Goal: Task Accomplishment & Management: Complete application form

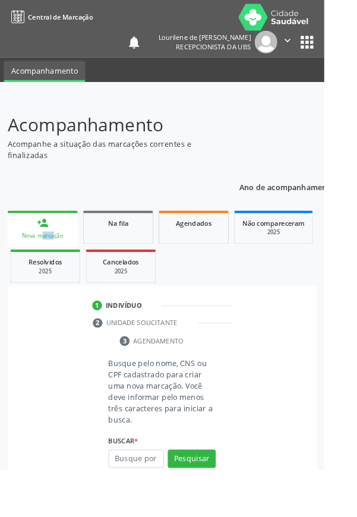
click at [73, 197] on div "Ano de acompanhamento 2025 person_add Nova marcação Na fila Agendados Não compa…" at bounding box center [178, 413] width 341 height 446
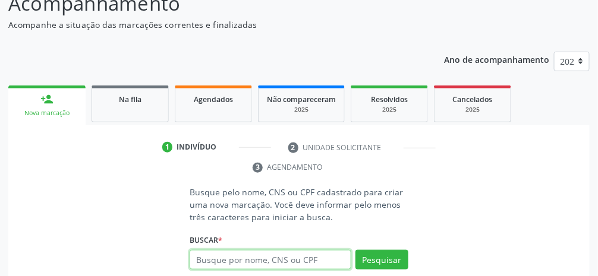
click at [287, 260] on input "text" at bounding box center [271, 260] width 162 height 20
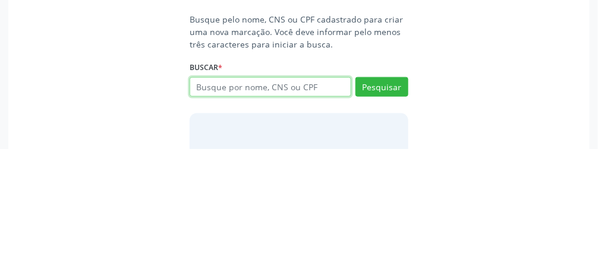
scroll to position [154, 0]
click at [272, 210] on input "text" at bounding box center [271, 215] width 162 height 20
type input "708509384045778"
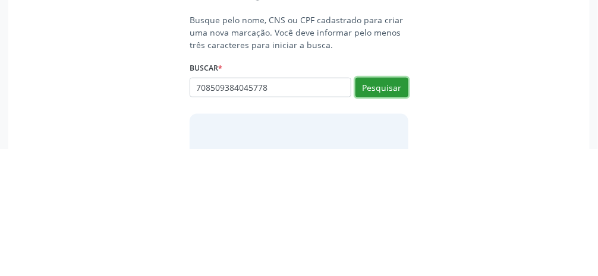
click at [357, 216] on button "Pesquisar" at bounding box center [382, 215] width 53 height 20
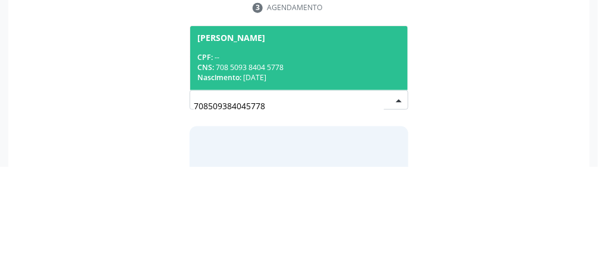
scroll to position [159, 0]
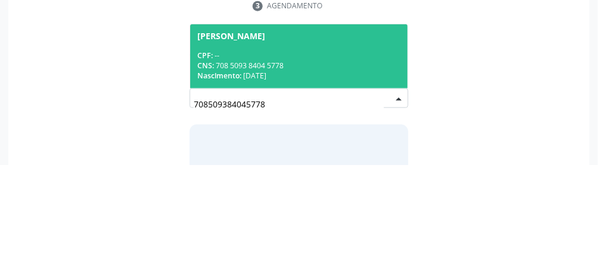
click at [320, 169] on div "CPF: --" at bounding box center [298, 167] width 203 height 10
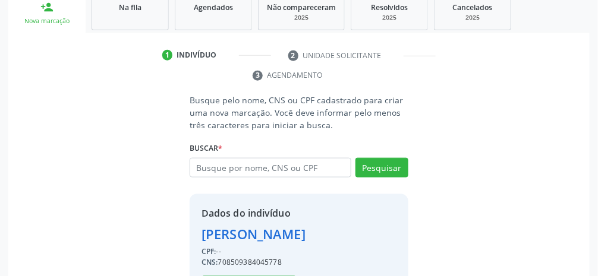
scroll to position [210, 0]
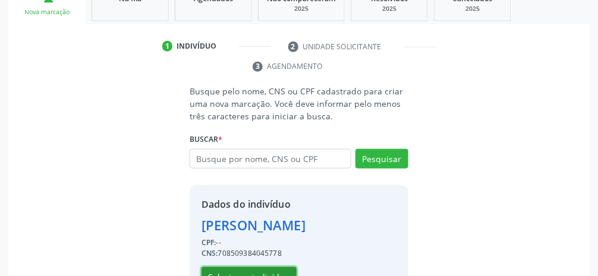
click at [257, 281] on button "Selecionar indivíduo" at bounding box center [249, 278] width 95 height 20
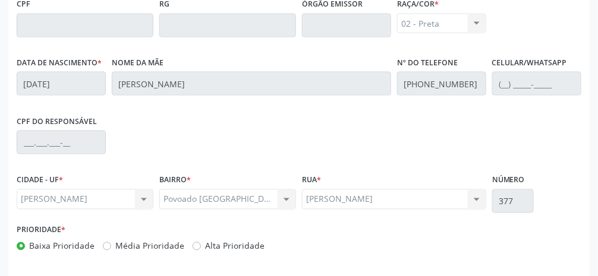
scroll to position [400, 0]
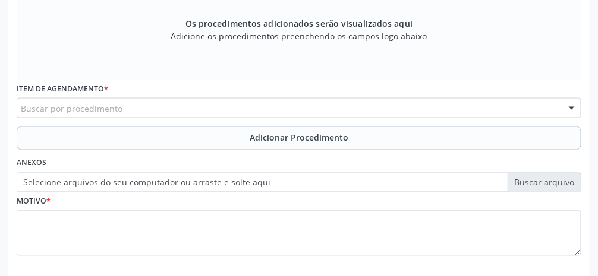
click at [145, 105] on div "Buscar por procedimento" at bounding box center [299, 108] width 565 height 20
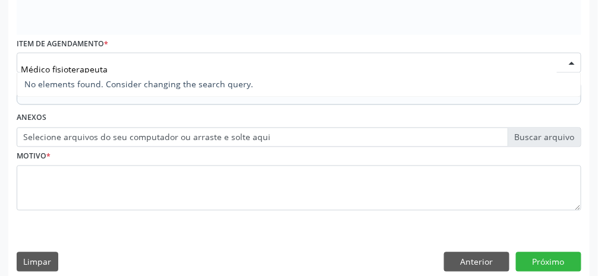
scroll to position [445, 0]
click at [357, 71] on div at bounding box center [572, 64] width 18 height 20
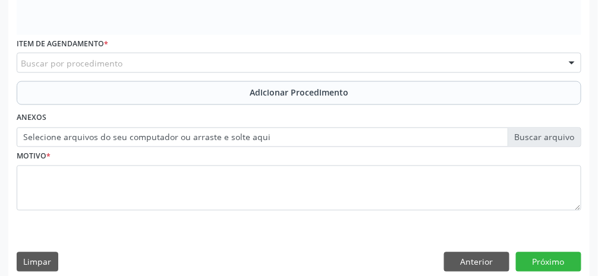
click at [154, 65] on div "Buscar por procedimento" at bounding box center [299, 63] width 565 height 20
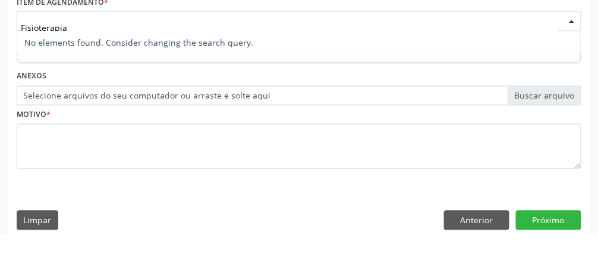
click at [357, 66] on div at bounding box center [572, 64] width 18 height 20
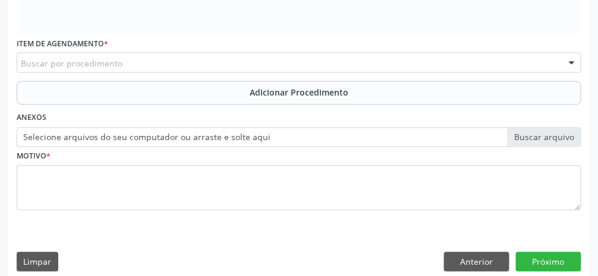
click at [212, 64] on div "Buscar por procedimento" at bounding box center [299, 63] width 565 height 20
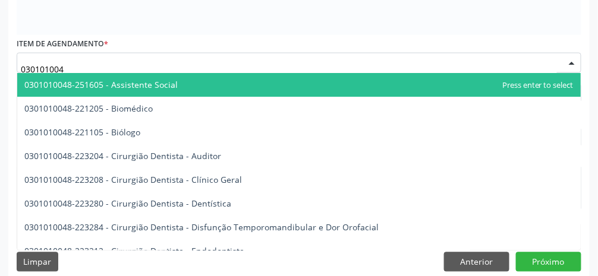
type input "0301010048"
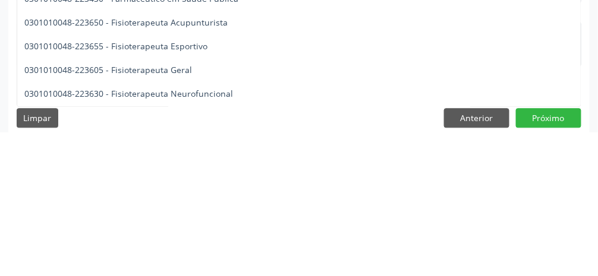
scroll to position [1159, 0]
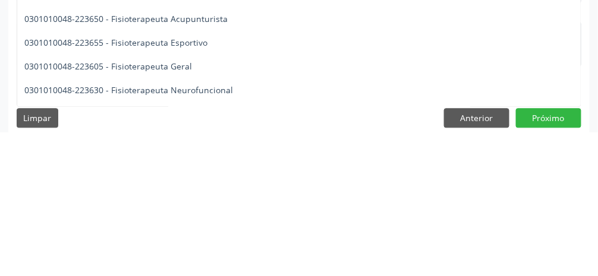
click at [188, 212] on span "0301010048-223605 - Fisioterapeuta Geral" at bounding box center [108, 210] width 168 height 11
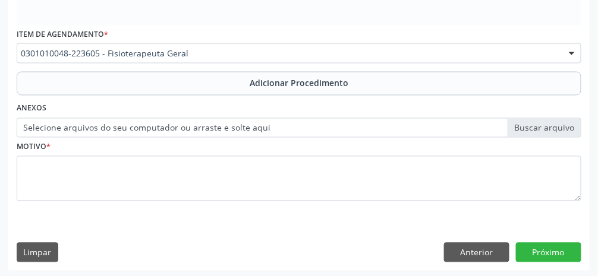
scroll to position [455, 0]
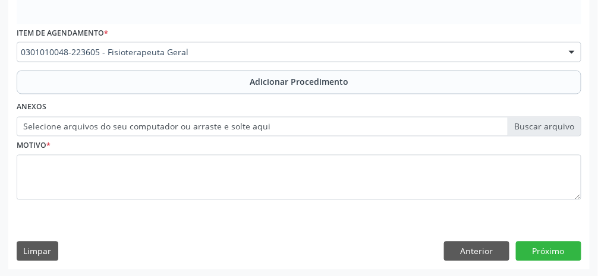
click at [357, 126] on label "Selecione arquivos do seu computador ou arraste e solte aqui" at bounding box center [299, 127] width 565 height 20
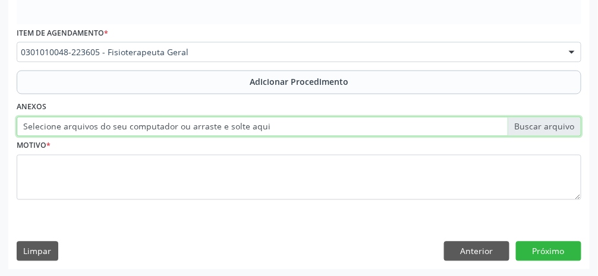
click at [357, 126] on input "Selecione arquivos do seu computador ou arraste e solte aqui" at bounding box center [299, 127] width 565 height 20
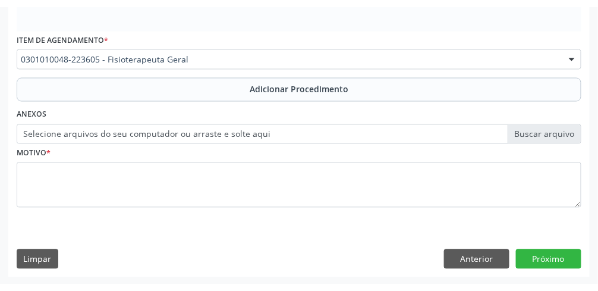
scroll to position [441, 0]
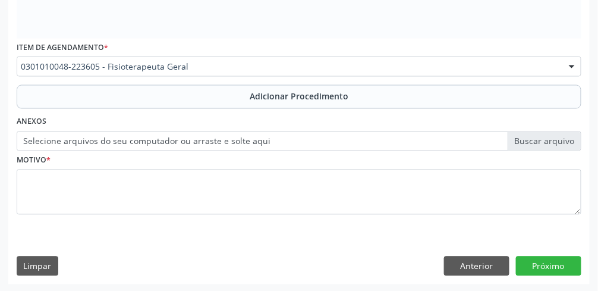
type input "C:\fakepath\17601038864307016181927847393519.jpg"
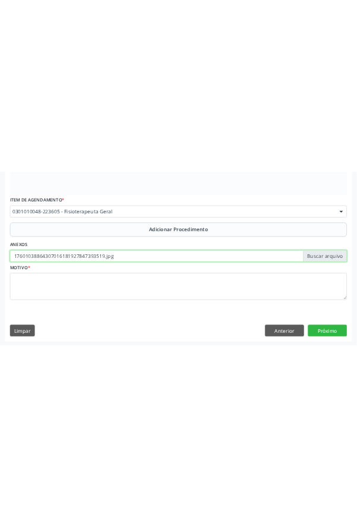
scroll to position [272, 0]
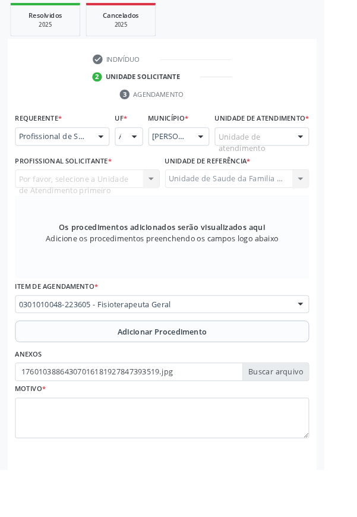
click at [0, 256] on div "Acompanhamento Acompanhe a situação das marcações correntes e finalizadas Relat…" at bounding box center [178, 198] width 357 height 726
click at [0, 258] on div "Acompanhamento Acompanhe a situação das marcações correntes e finalizadas Relat…" at bounding box center [178, 198] width 357 height 726
click at [178, 306] on div "Os procedimentos adicionados serão visualizados aqui Adicione os procedimentos …" at bounding box center [179, 261] width 324 height 92
click at [0, 256] on div "Acompanhamento Acompanhe a situação das marcações correntes e finalizadas Relat…" at bounding box center [178, 198] width 357 height 726
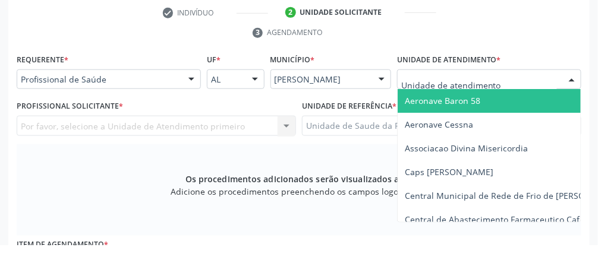
scroll to position [213, 0]
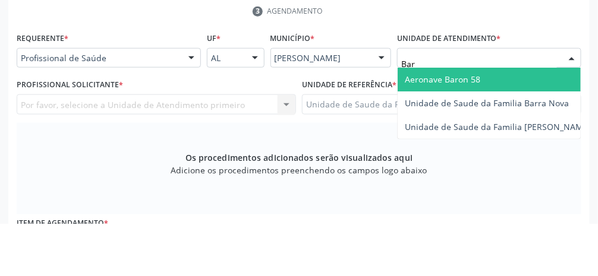
type input "Barr"
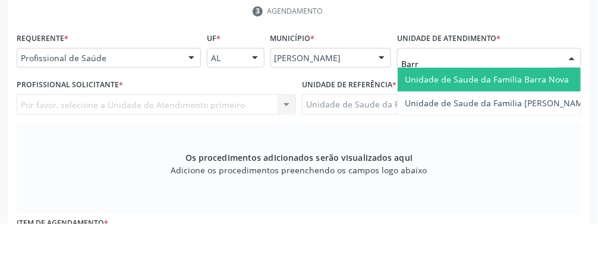
click at [357, 130] on span "Unidade de Saude da Familia Barra Nova" at bounding box center [487, 131] width 164 height 11
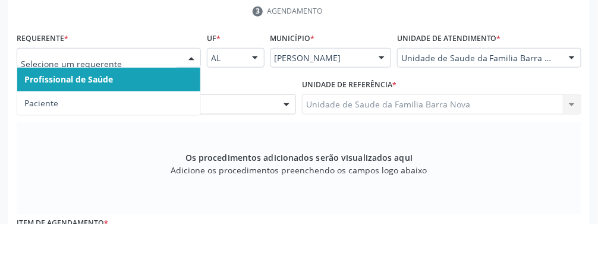
click at [172, 72] on ul "check Indivíduo 2 Unidade solicitante 3 Agendamento" at bounding box center [298, 54] width 581 height 40
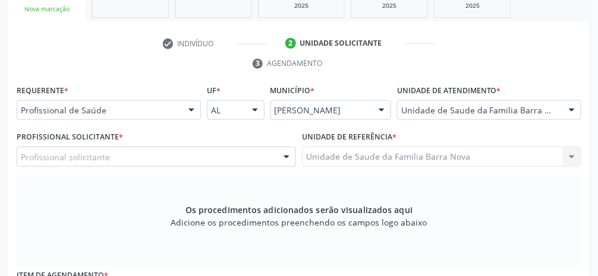
click at [152, 158] on div "Profissional solicitante" at bounding box center [156, 157] width 279 height 20
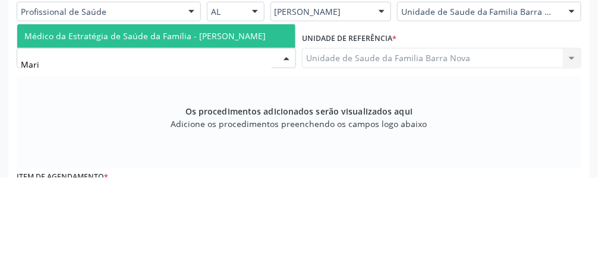
type input "[PERSON_NAME]"
click at [234, 130] on span "Médico da Estratégia de Saúde da Família - [PERSON_NAME]" at bounding box center [144, 134] width 241 height 11
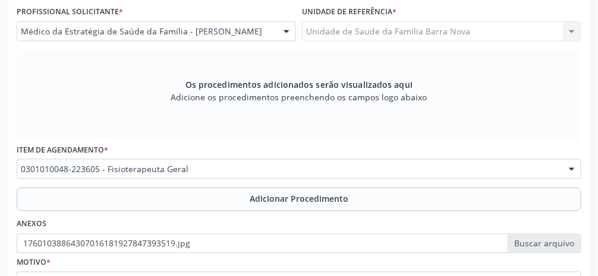
scroll to position [339, 0]
click at [318, 203] on span "Adicionar Procedimento" at bounding box center [299, 199] width 99 height 12
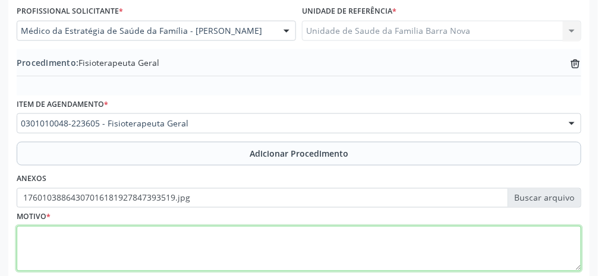
click at [241, 249] on textarea at bounding box center [299, 249] width 565 height 45
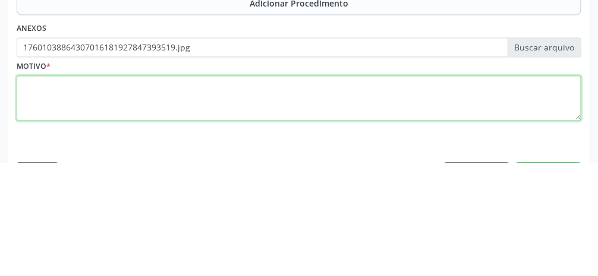
scroll to position [376, 0]
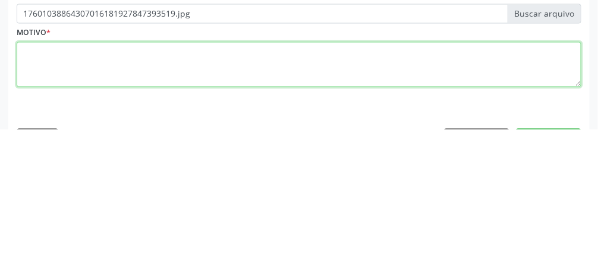
click at [247, 214] on textarea at bounding box center [299, 211] width 565 height 45
click at [293, 202] on textarea "Paciente com perda da força muscular em MMII e paresia" at bounding box center [299, 211] width 565 height 45
type textarea "Paciente com perda da força muscular em MMII e parecia de MMSS."
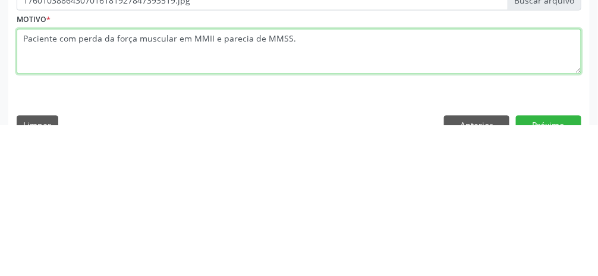
scroll to position [411, 0]
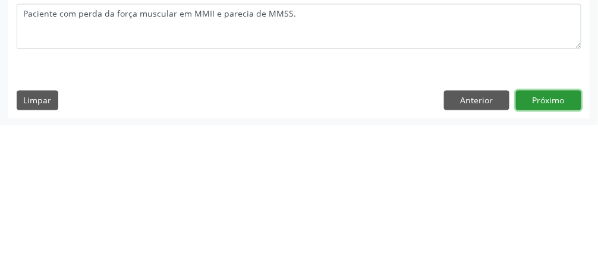
click at [357, 254] on button "Próximo" at bounding box center [548, 251] width 65 height 20
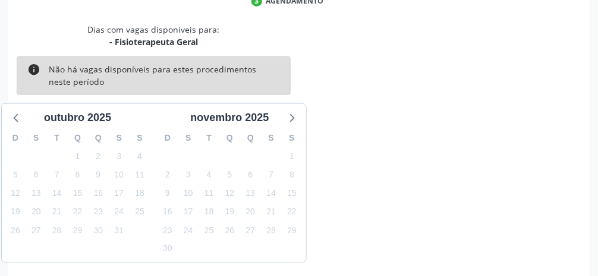
scroll to position [284, 0]
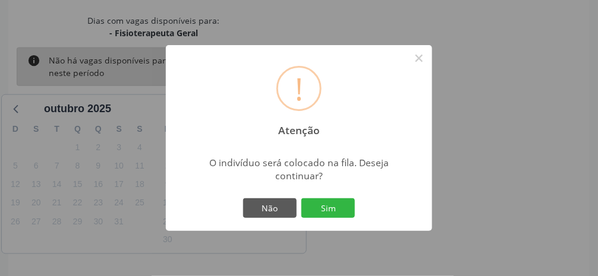
click at [341, 219] on button "Sim" at bounding box center [328, 209] width 54 height 20
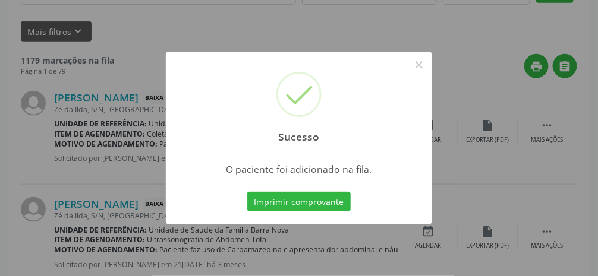
scroll to position [94, 0]
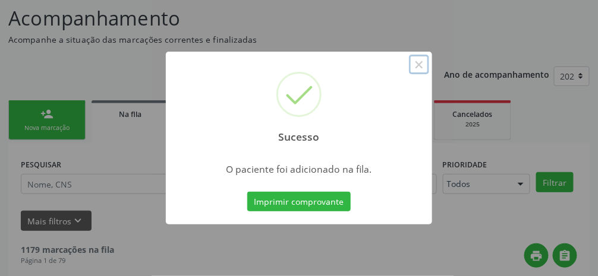
click at [357, 75] on button "×" at bounding box center [419, 65] width 20 height 20
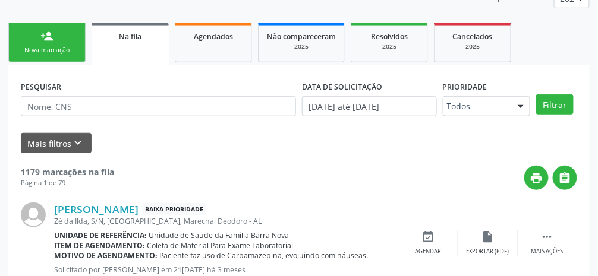
scroll to position [172, 0]
click at [64, 39] on link "person_add Nova marcação" at bounding box center [46, 43] width 77 height 40
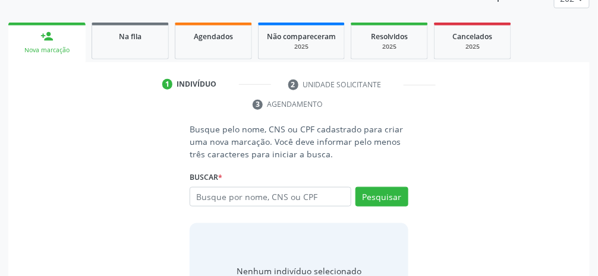
click at [62, 39] on link "person_add Nova marcação" at bounding box center [46, 43] width 77 height 40
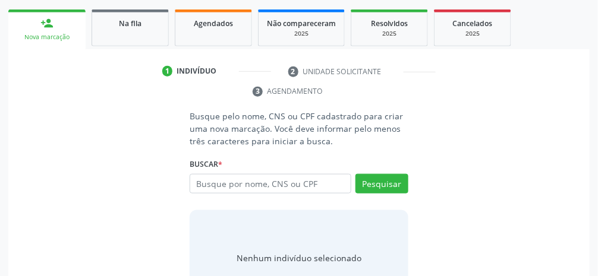
scroll to position [205, 0]
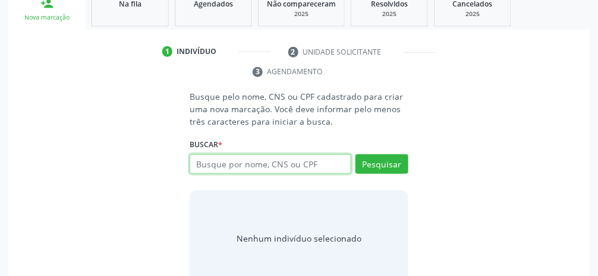
click at [306, 165] on input "text" at bounding box center [271, 165] width 162 height 20
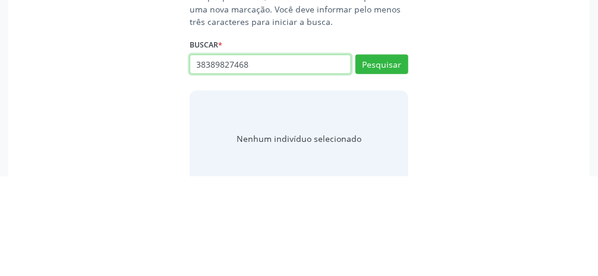
type input "38389827468"
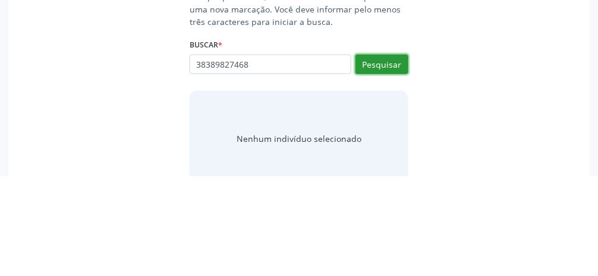
click at [357, 166] on button "Pesquisar" at bounding box center [382, 165] width 53 height 20
type input "38389827468"
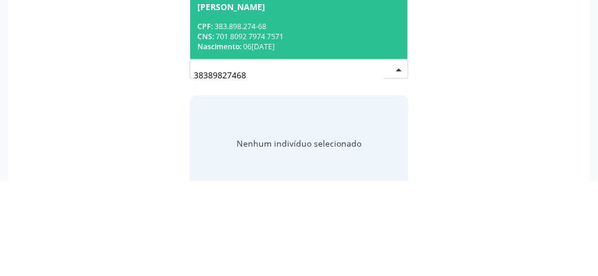
click at [350, 133] on div "CNS: 701 8092 7974 7571" at bounding box center [298, 132] width 203 height 10
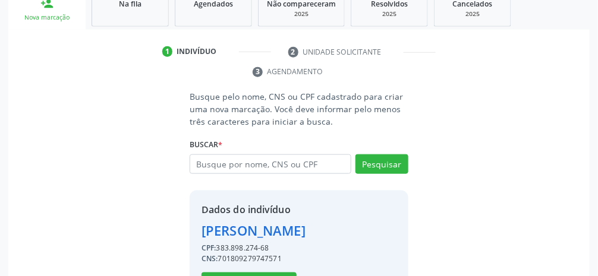
scroll to position [210, 0]
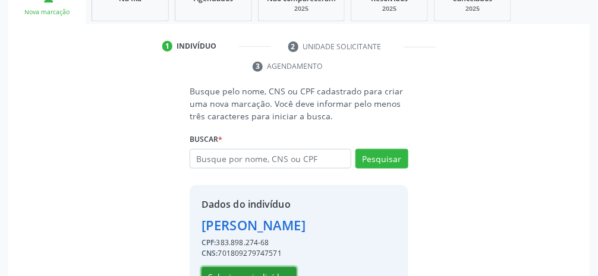
click at [267, 278] on button "Selecionar indivíduo" at bounding box center [249, 278] width 95 height 20
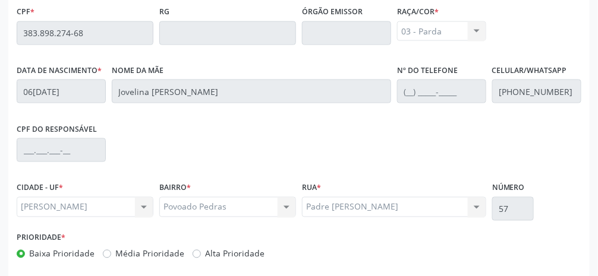
scroll to position [400, 0]
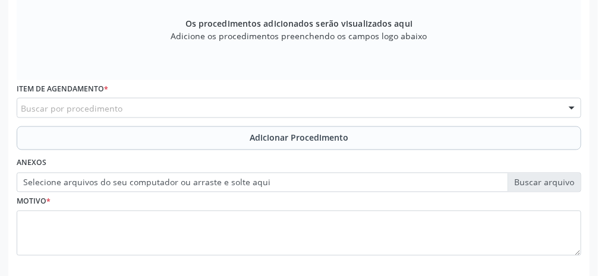
click at [188, 109] on div "Buscar por procedimento" at bounding box center [299, 108] width 565 height 20
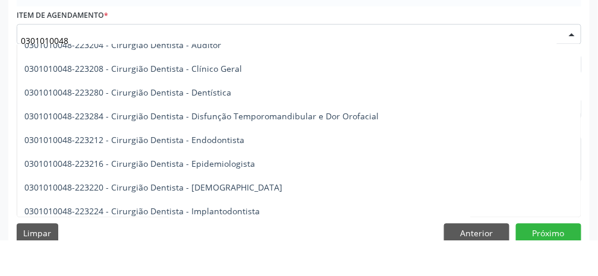
scroll to position [438, 0]
click at [357, 122] on span "0301010048-223280 - Cirurgião Dentista - Dentística" at bounding box center [299, 129] width 564 height 24
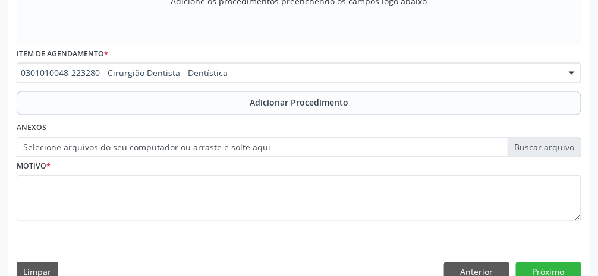
scroll to position [416, 0]
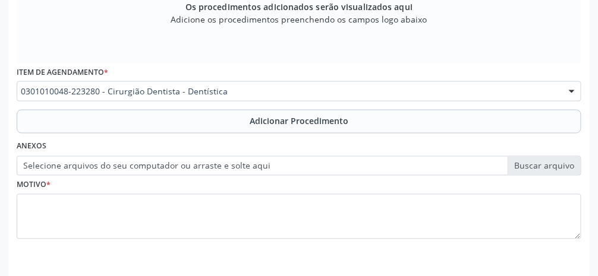
click at [357, 95] on div at bounding box center [572, 92] width 18 height 20
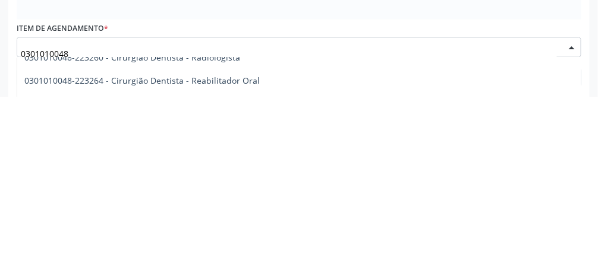
scroll to position [285, 0]
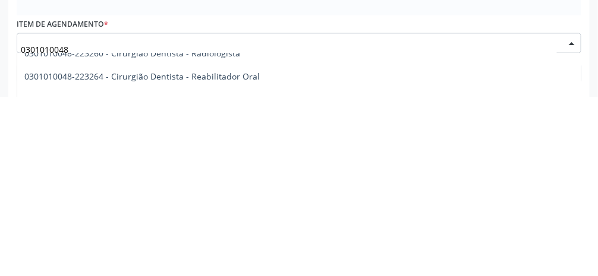
click at [357, 227] on div at bounding box center [572, 223] width 18 height 20
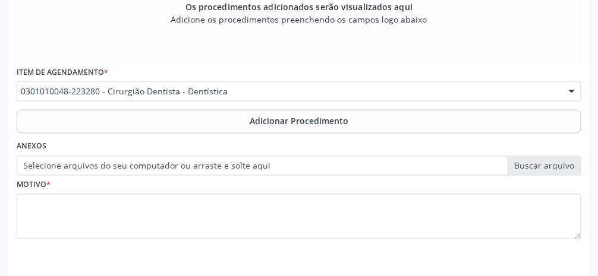
scroll to position [418, 0]
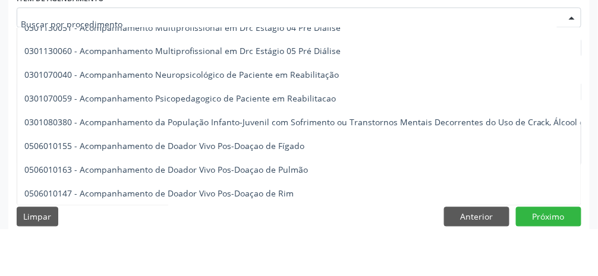
scroll to position [443, 0]
click at [158, 65] on input "text" at bounding box center [289, 71] width 536 height 24
click at [39, 66] on input "text" at bounding box center [289, 71] width 536 height 24
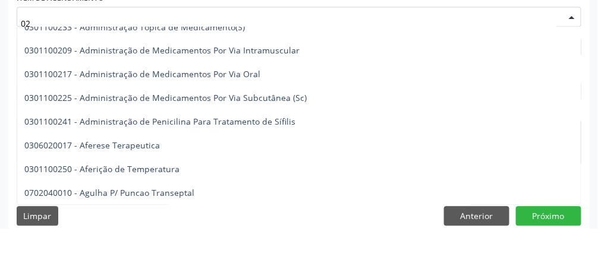
type input "0"
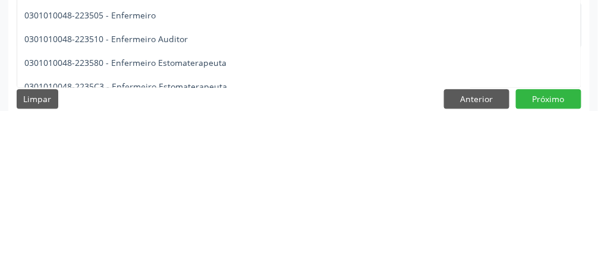
scroll to position [455, 0]
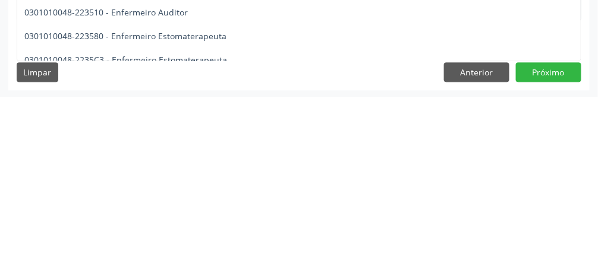
click at [308, 219] on span "0301010048-223580 - Enfermeiro Estomaterapeuta" at bounding box center [299, 216] width 564 height 24
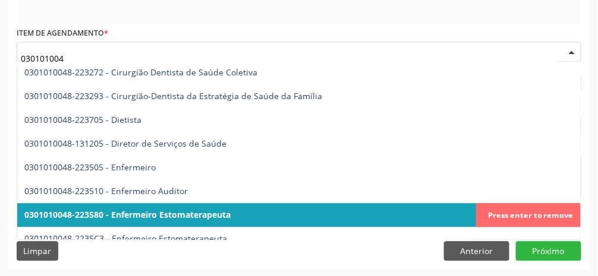
type input "0301010048"
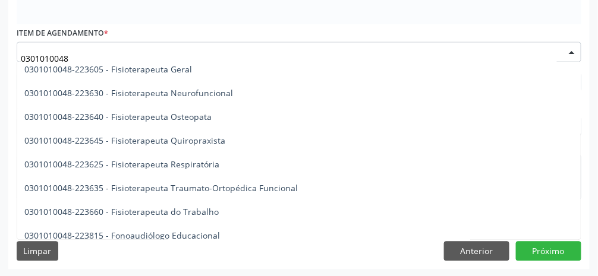
scroll to position [1287, 0]
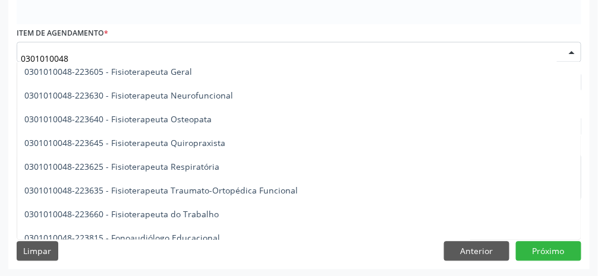
click at [167, 70] on span "0301010048-223605 - Fisioterapeuta Geral" at bounding box center [108, 71] width 168 height 11
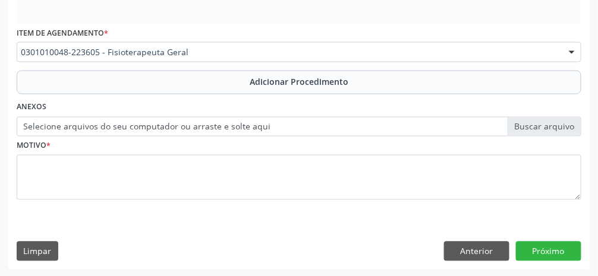
click at [306, 84] on span "Adicionar Procedimento" at bounding box center [299, 82] width 99 height 12
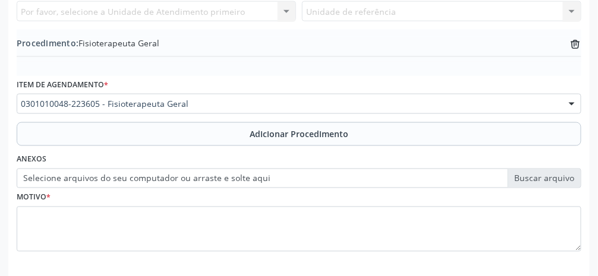
scroll to position [373, 0]
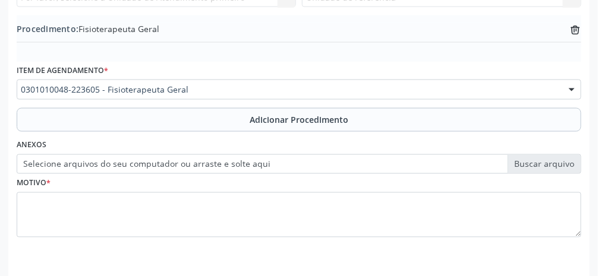
click at [357, 162] on label "Selecione arquivos do seu computador ou arraste e solte aqui" at bounding box center [299, 165] width 565 height 20
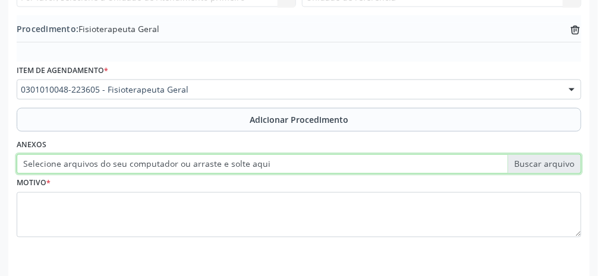
click at [357, 162] on input "Selecione arquivos do seu computador ou arraste e solte aqui" at bounding box center [299, 165] width 565 height 20
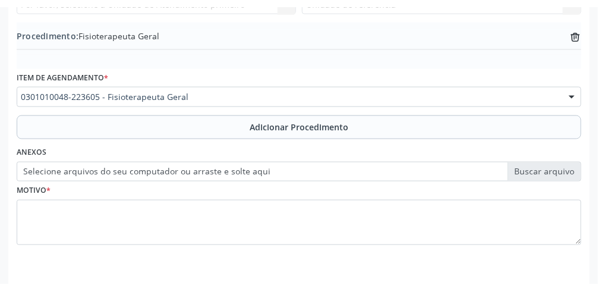
scroll to position [359, 0]
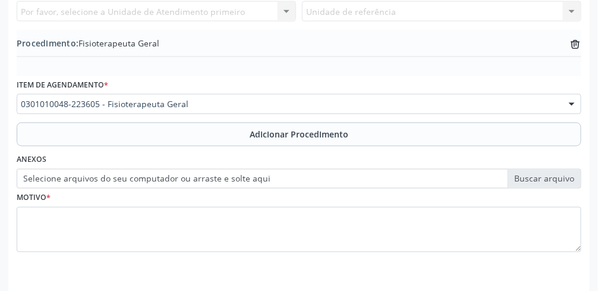
type input "C:\fakepath\17601048383717928901710457412330.jpg"
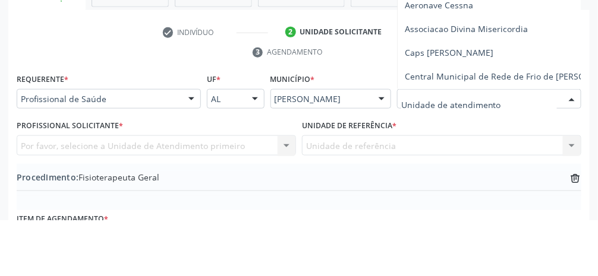
scroll to position [168, 0]
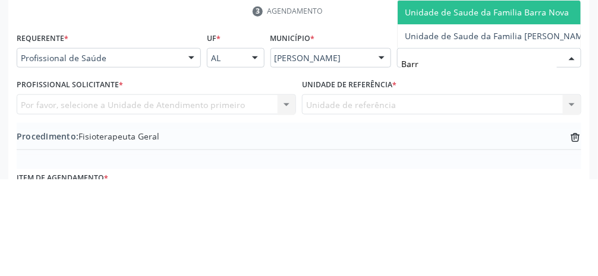
type input "Barra"
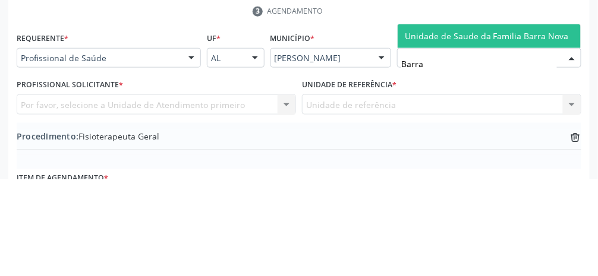
click at [357, 136] on span "Unidade de Saude da Familia Barra Nova" at bounding box center [487, 132] width 164 height 11
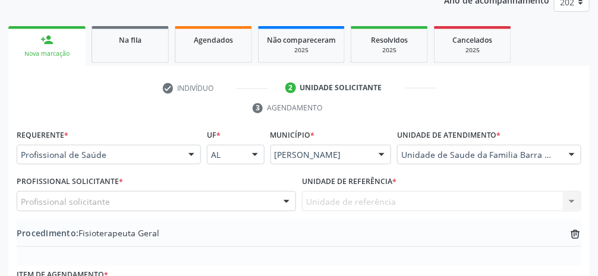
click at [186, 203] on div "Profissional solicitante" at bounding box center [156, 201] width 279 height 20
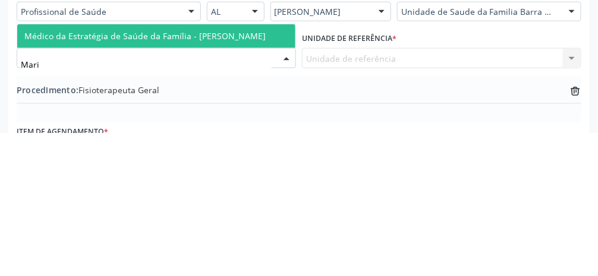
type input "[PERSON_NAME]"
click at [252, 179] on span "Médico da Estratégia de Saúde da Família - [PERSON_NAME]" at bounding box center [144, 179] width 241 height 11
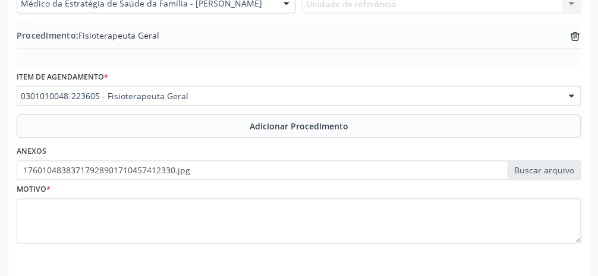
scroll to position [373, 0]
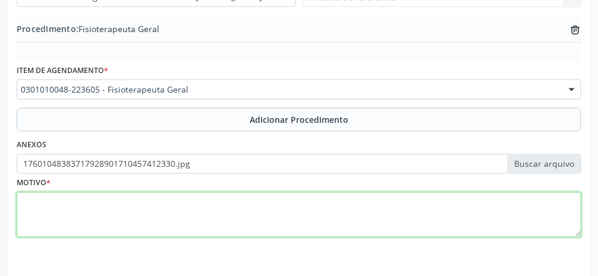
click at [293, 215] on textarea at bounding box center [299, 215] width 565 height 45
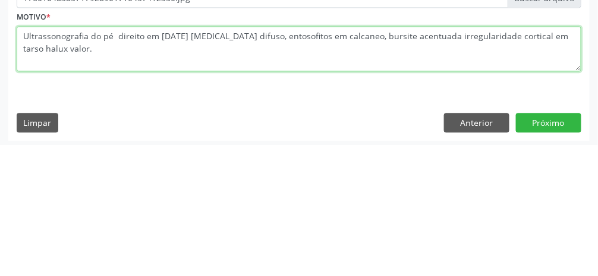
scroll to position [411, 0]
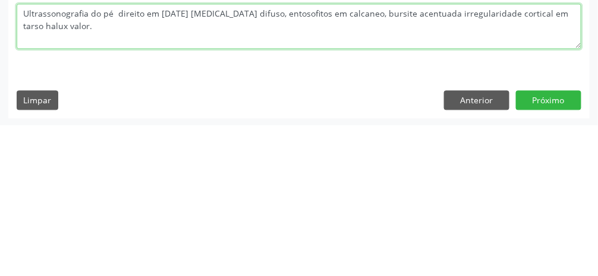
type textarea "Ultrassonografia do pé direito em [DATE] [MEDICAL_DATA] difuso, entosofitos em …"
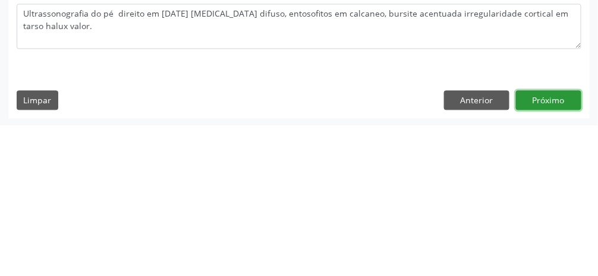
click at [357, 252] on button "Próximo" at bounding box center [548, 251] width 65 height 20
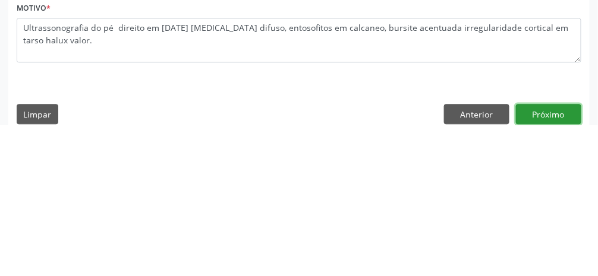
scroll to position [425, 0]
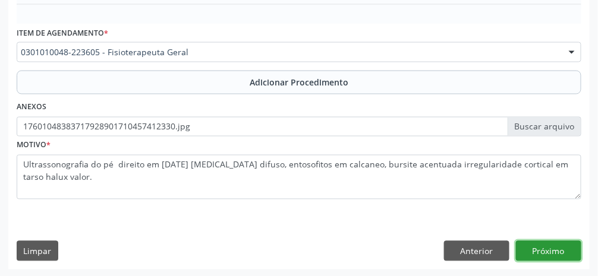
click at [357, 254] on button "Próximo" at bounding box center [548, 251] width 65 height 20
click at [357, 253] on button "Próximo" at bounding box center [548, 251] width 65 height 20
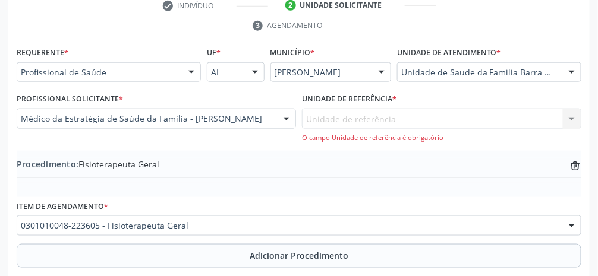
scroll to position [254, 0]
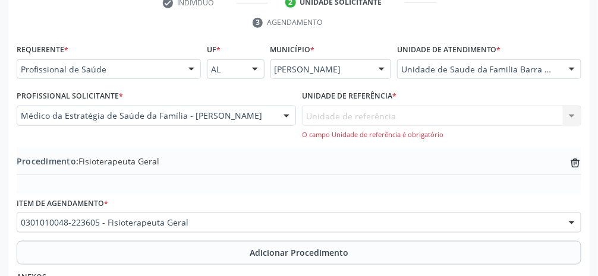
click at [357, 124] on div "Unidade de referência Unidade de Saude da Familia Barra Nova Nenhum resultado e…" at bounding box center [441, 123] width 279 height 34
click at [357, 120] on div "Unidade de referência Unidade de Saude da Familia Barra Nova Nenhum resultado e…" at bounding box center [441, 123] width 279 height 34
click at [357, 114] on div "Unidade de referência Unidade de Saude da Familia Barra Nova Nenhum resultado e…" at bounding box center [441, 123] width 279 height 34
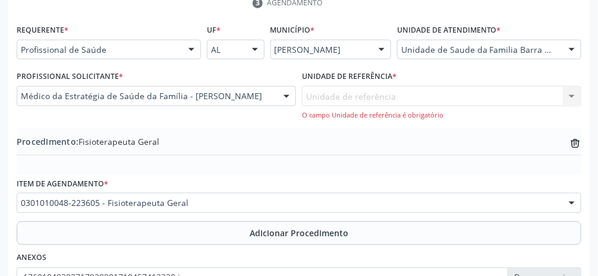
scroll to position [275, 0]
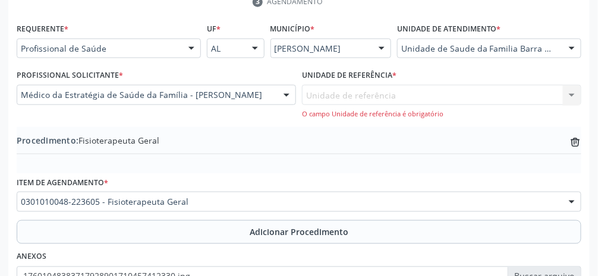
click at [357, 97] on div "Unidade de referência Unidade de Saude da Familia Barra Nova Nenhum resultado e…" at bounding box center [441, 102] width 279 height 34
click at [357, 96] on div "Unidade de referência Unidade de Saude da Familia Barra Nova Nenhum resultado e…" at bounding box center [441, 102] width 279 height 34
click at [357, 99] on div "Unidade de referência Unidade de Saude da Familia Barra Nova Nenhum resultado e…" at bounding box center [441, 102] width 279 height 34
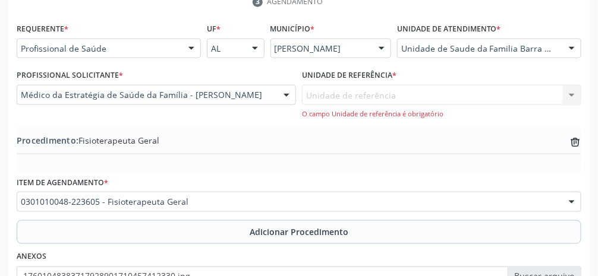
click at [357, 97] on div "Unidade de referência Unidade de Saude da Familia Barra Nova Nenhum resultado e…" at bounding box center [441, 102] width 279 height 34
click at [357, 104] on div "Unidade de referência Unidade de Saude da Familia Barra Nova Nenhum resultado e…" at bounding box center [441, 102] width 279 height 34
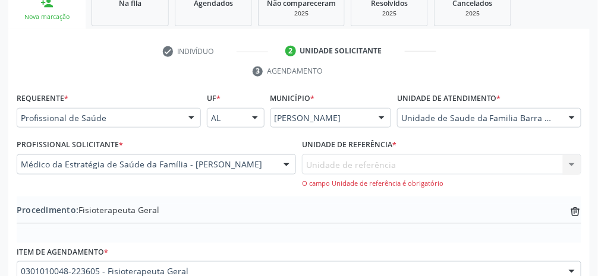
scroll to position [207, 0]
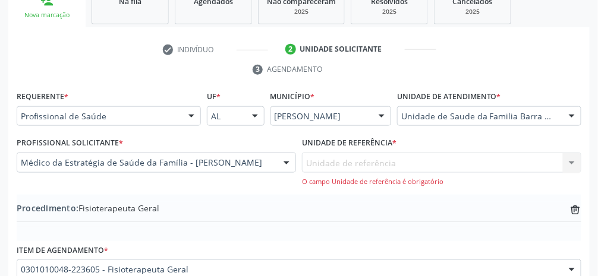
click at [348, 168] on div "Unidade de referência Unidade de Saude da Familia Barra Nova Nenhum resultado e…" at bounding box center [441, 170] width 279 height 34
click at [356, 155] on div "Unidade de referência Unidade de Saude da Familia Barra Nova Nenhum resultado e…" at bounding box center [441, 170] width 279 height 34
click at [357, 156] on div "Unidade de referência Unidade de Saude da Familia Barra Nova Nenhum resultado e…" at bounding box center [441, 170] width 279 height 34
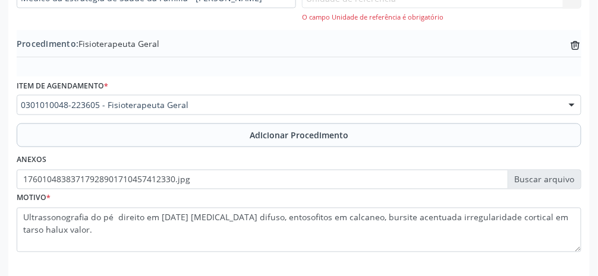
scroll to position [386, 0]
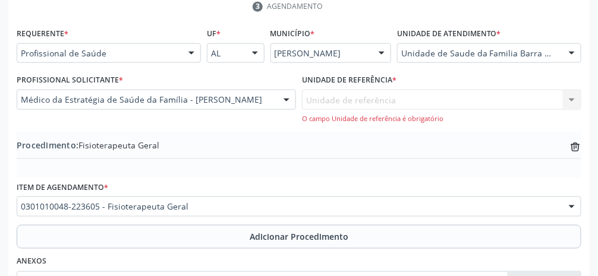
scroll to position [253, 0]
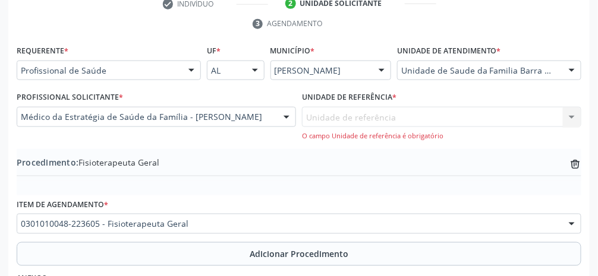
click at [357, 111] on div "Unidade de referência Unidade de Saude da Familia Barra Nova Nenhum resultado e…" at bounding box center [441, 124] width 279 height 34
click at [357, 108] on div "Unidade de referência Unidade de Saude da Familia Barra Nova Nenhum resultado e…" at bounding box center [441, 124] width 279 height 34
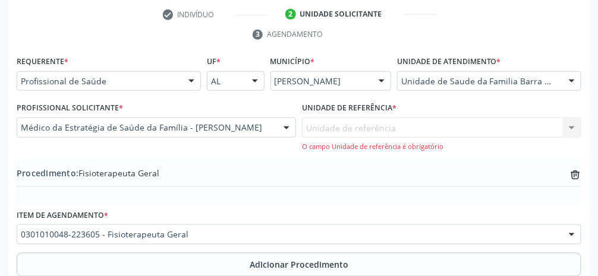
scroll to position [244, 0]
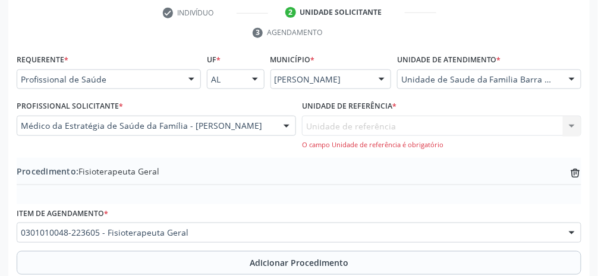
click at [357, 70] on div at bounding box center [572, 80] width 18 height 20
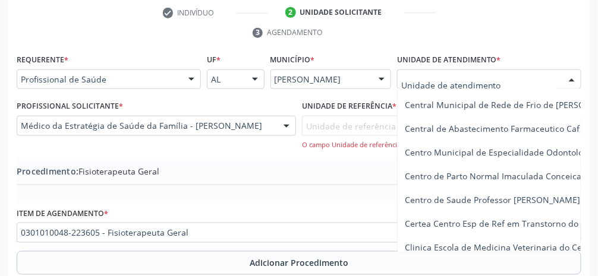
scroll to position [95, 0]
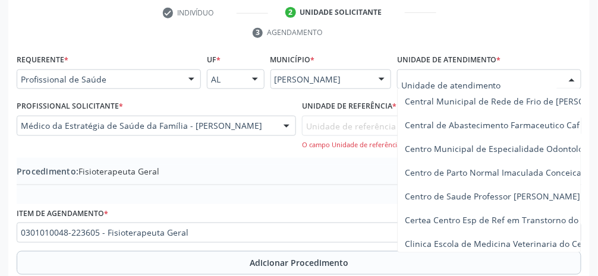
click at [341, 168] on div "Procedimento: Fisioterapeuta Geral trash-outline icon" at bounding box center [299, 172] width 565 height 15
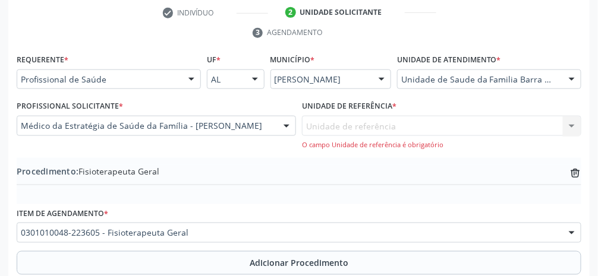
click at [357, 128] on div "Unidade de referência Unidade de Saude da Familia Barra Nova Nenhum resultado e…" at bounding box center [441, 133] width 279 height 34
click at [357, 144] on div "O campo Unidade de referência é obrigatório" at bounding box center [441, 145] width 279 height 10
click at [357, 106] on label "Unidade de referência *" at bounding box center [349, 107] width 95 height 18
click at [357, 125] on div "Unidade de referência Unidade de Saude da Familia Barra Nova Nenhum resultado e…" at bounding box center [441, 133] width 279 height 34
click at [357, 122] on div "Unidade de referência Unidade de Saude da Familia Barra Nova Nenhum resultado e…" at bounding box center [441, 133] width 279 height 34
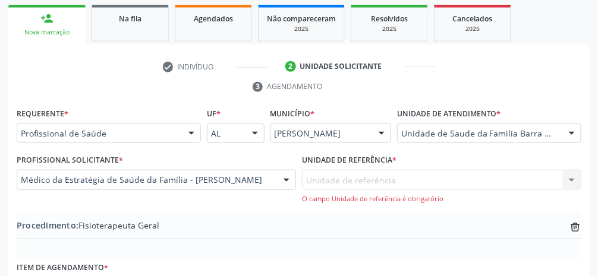
scroll to position [190, 0]
click at [357, 177] on div "Unidade de referência Unidade de Saude da Familia Barra Nova Nenhum resultado e…" at bounding box center [441, 187] width 279 height 34
click at [357, 181] on div "Unidade de referência Unidade de Saude da Familia Barra Nova Nenhum resultado e…" at bounding box center [441, 187] width 279 height 34
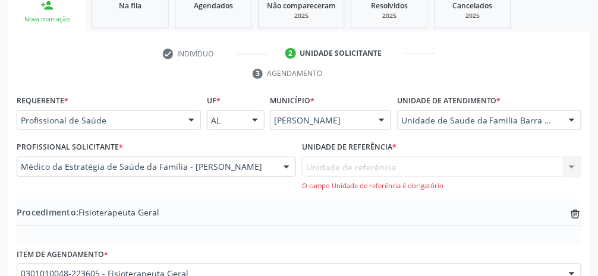
scroll to position [203, 0]
click at [357, 164] on div "Unidade de referência Unidade de Saude da Familia Barra Nova Nenhum resultado e…" at bounding box center [441, 174] width 279 height 34
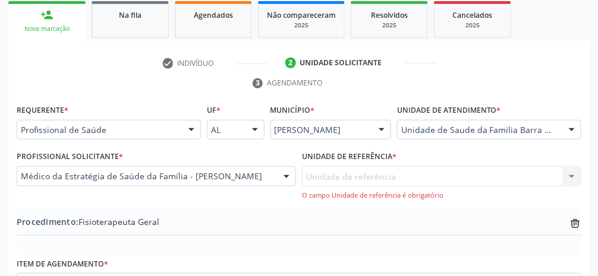
click at [357, 174] on div "Unidade de referência Unidade de Saude da Familia Barra Nova Nenhum resultado e…" at bounding box center [441, 183] width 279 height 34
click at [357, 177] on div "Unidade de referência Unidade de Saude da Familia Barra Nova Nenhum resultado e…" at bounding box center [441, 183] width 279 height 34
click at [357, 175] on div "Unidade de referência Unidade de Saude da Familia Barra Nova Nenhum resultado e…" at bounding box center [441, 183] width 279 height 34
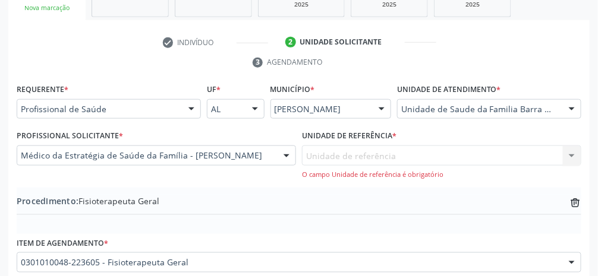
scroll to position [215, 0]
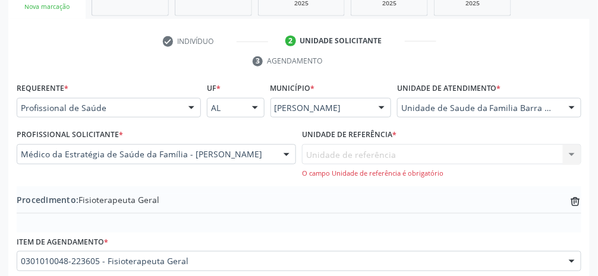
click at [357, 155] on div "Unidade de referência Unidade de Saude da Familia Barra Nova Nenhum resultado e…" at bounding box center [441, 161] width 279 height 34
click at [357, 158] on div "Unidade de referência Unidade de Saude da Familia Barra Nova Nenhum resultado e…" at bounding box center [441, 161] width 279 height 34
click at [357, 152] on div "Unidade de referência Unidade de Saude da Familia Barra Nova Nenhum resultado e…" at bounding box center [441, 161] width 279 height 34
click at [357, 149] on div "Unidade de referência Unidade de Saude da Familia Barra Nova Nenhum resultado e…" at bounding box center [441, 161] width 279 height 34
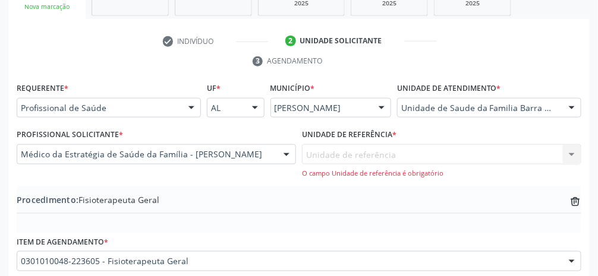
click at [357, 152] on div "Unidade de referência Unidade de Saude da Familia Barra Nova Nenhum resultado e…" at bounding box center [441, 161] width 279 height 34
click at [357, 149] on div "Unidade de referência Unidade de Saude da Familia Barra Nova Nenhum resultado e…" at bounding box center [441, 161] width 279 height 34
click at [357, 106] on div at bounding box center [382, 109] width 18 height 20
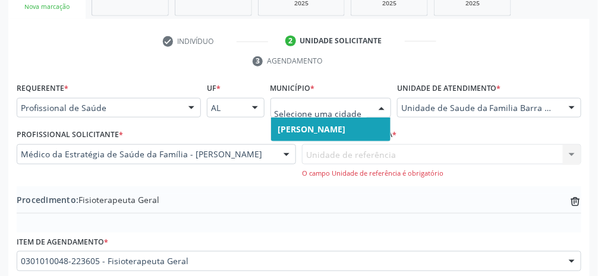
scroll to position [253, 0]
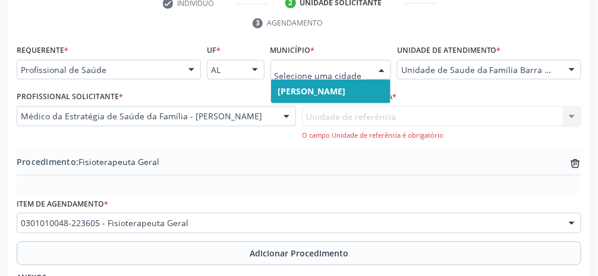
click at [357, 85] on span "[PERSON_NAME]" at bounding box center [331, 92] width 120 height 24
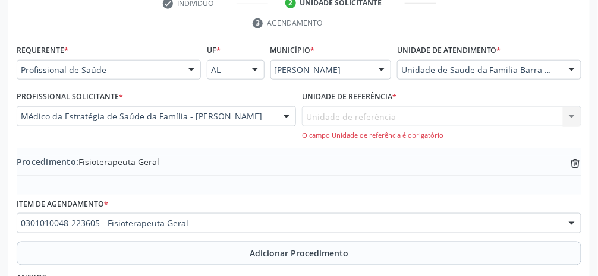
click at [357, 114] on div "Unidade de referência Unidade de Saude da Familia Barra Nova Nenhum resultado e…" at bounding box center [441, 123] width 279 height 34
click at [357, 117] on div "Unidade de referência Unidade de Saude da Familia Barra Nova Nenhum resultado e…" at bounding box center [441, 123] width 279 height 34
click at [357, 113] on div "Unidade de referência Unidade de Saude da Familia Barra Nova Nenhum resultado e…" at bounding box center [441, 123] width 279 height 34
click at [357, 133] on div "O campo Unidade de referência é obrigatório" at bounding box center [441, 136] width 279 height 10
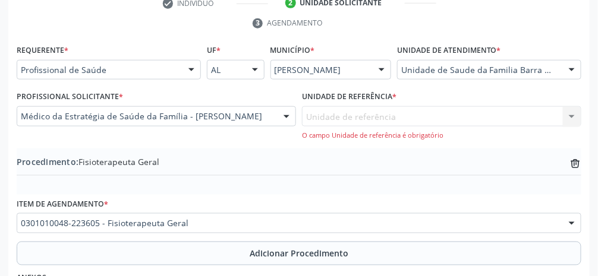
click at [357, 131] on div "O campo Unidade de referência é obrigatório" at bounding box center [441, 136] width 279 height 10
click at [357, 112] on div "Unidade de referência Unidade de Saude da Familia Barra Nova Nenhum resultado e…" at bounding box center [441, 123] width 279 height 34
click at [357, 108] on div "Unidade de referência Unidade de Saude da Familia Barra Nova Nenhum resultado e…" at bounding box center [441, 123] width 279 height 34
click at [357, 99] on div "Unidade de referência * Unidade de referência Unidade de Saude da Familia Barra…" at bounding box center [441, 114] width 279 height 52
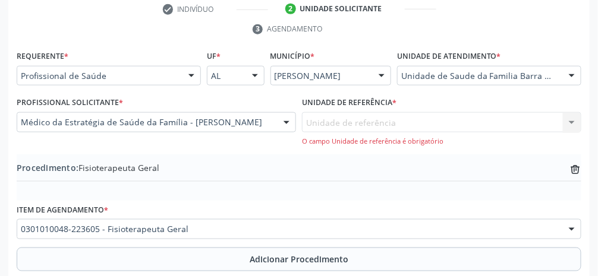
click at [357, 117] on div "Unidade de referência Unidade de Saude da Familia Barra Nova Nenhum resultado e…" at bounding box center [441, 129] width 279 height 34
click at [357, 112] on div "Unidade de referência Unidade de Saude da Familia Barra Nova Nenhum resultado e…" at bounding box center [441, 129] width 279 height 34
click at [357, 119] on div "Unidade de referência Unidade de Saude da Familia Barra Nova Nenhum resultado e…" at bounding box center [441, 129] width 279 height 34
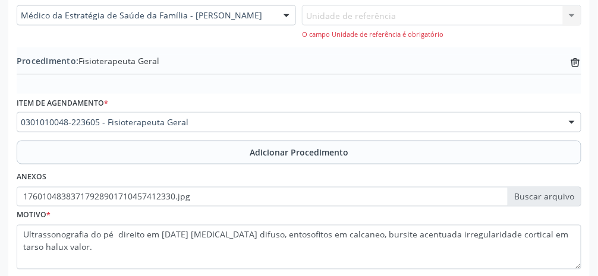
scroll to position [386, 0]
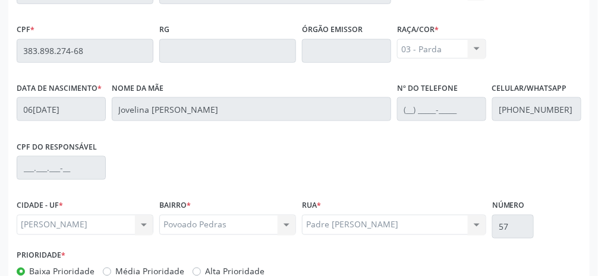
scroll to position [400, 0]
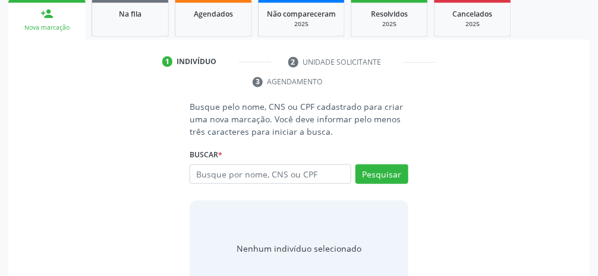
scroll to position [214, 0]
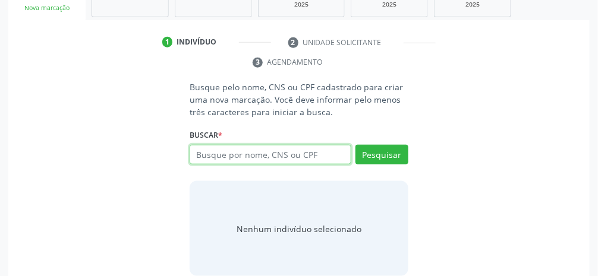
click at [291, 156] on input "text" at bounding box center [271, 155] width 162 height 20
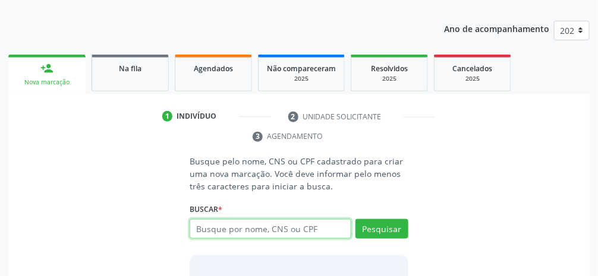
scroll to position [230, 0]
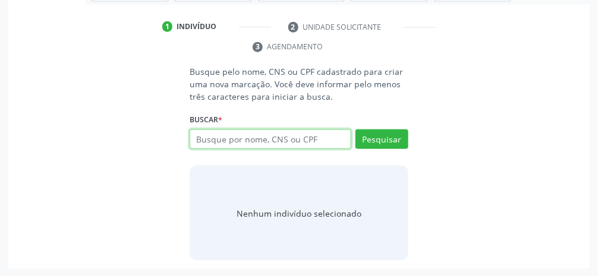
click at [307, 141] on input "text" at bounding box center [271, 140] width 162 height 20
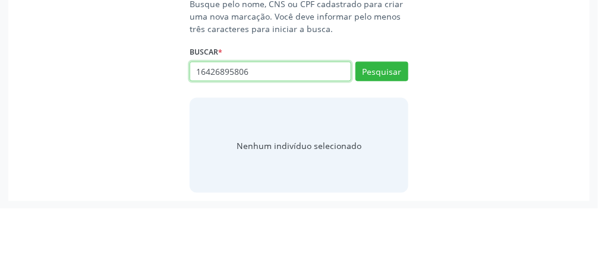
type input "16426895806"
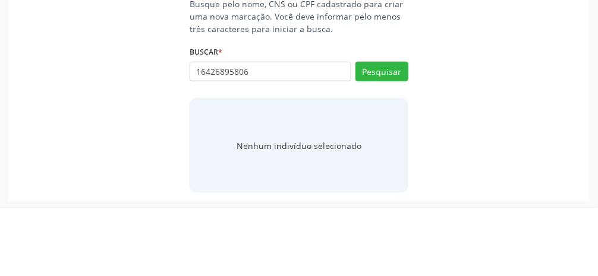
click at [357, 118] on div "Acompanhamento Acompanhe a situação das marcações correntes e finalizadas Relat…" at bounding box center [299, 65] width 598 height 425
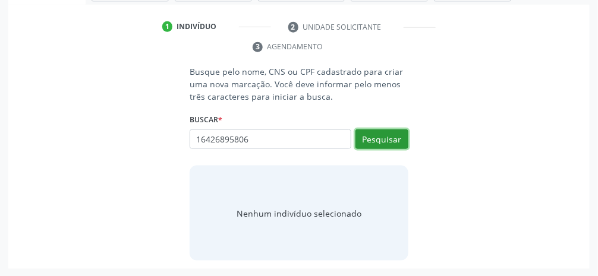
click at [357, 140] on button "Pesquisar" at bounding box center [382, 140] width 53 height 20
type input "16426895806"
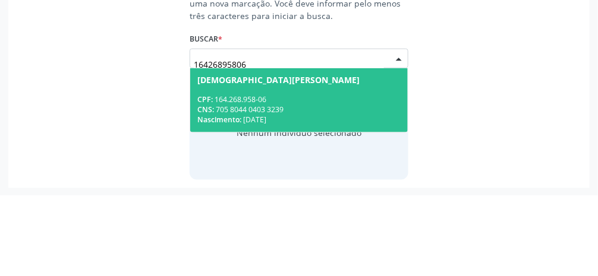
click at [296, 164] on span "[DEMOGRAPHIC_DATA][PERSON_NAME] CPF: 164.268.958-06 CNS: 705 8044 0403 3239 Nas…" at bounding box center [299, 181] width 218 height 64
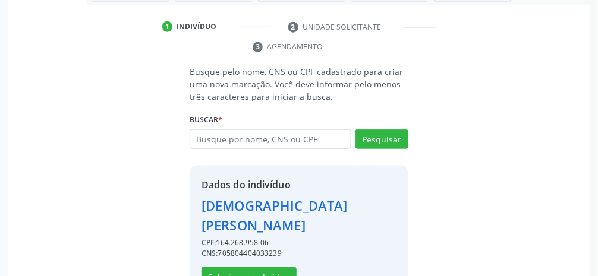
click at [251, 238] on div "CPF: 164.268.958-06" at bounding box center [299, 243] width 195 height 11
click at [274, 268] on button "Selecionar indivíduo" at bounding box center [249, 278] width 95 height 20
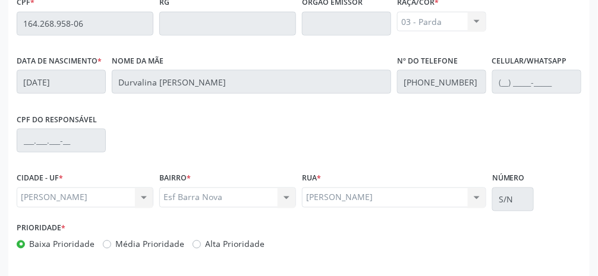
scroll to position [400, 0]
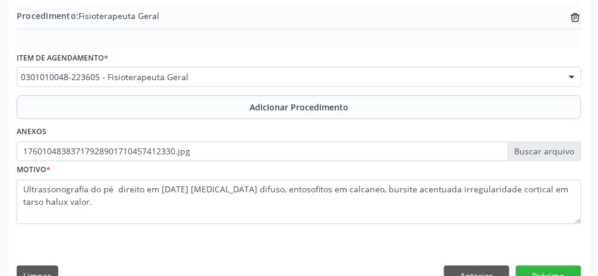
scroll to position [386, 0]
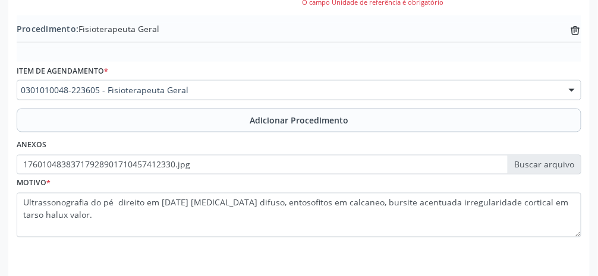
click at [357, 92] on div at bounding box center [572, 91] width 18 height 20
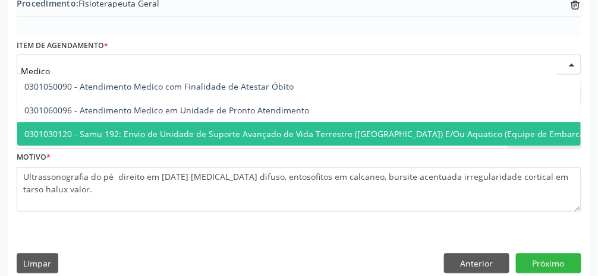
scroll to position [0, 0]
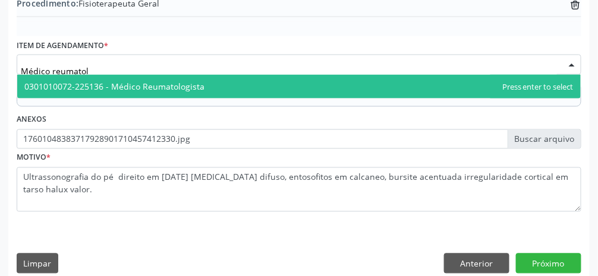
type input "Médico reumatolo"
click at [234, 86] on span "0301010072-225136 - Médico Reumatologista" at bounding box center [299, 87] width 564 height 24
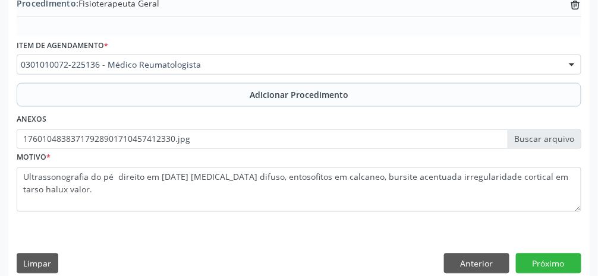
click at [323, 99] on span "Adicionar Procedimento" at bounding box center [299, 95] width 99 height 12
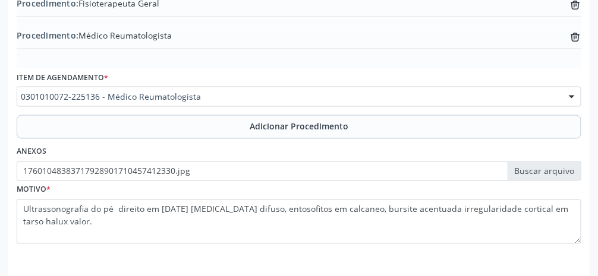
scroll to position [419, 0]
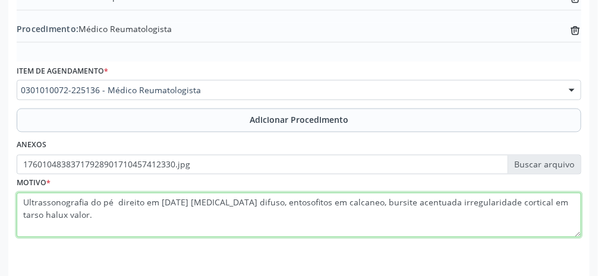
click at [357, 215] on textarea "Ultrassonografia do pé direito em [DATE] [MEDICAL_DATA] difuso, entosofitos em …" at bounding box center [299, 215] width 565 height 45
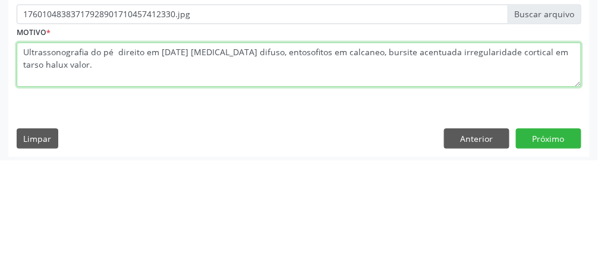
scroll to position [453, 0]
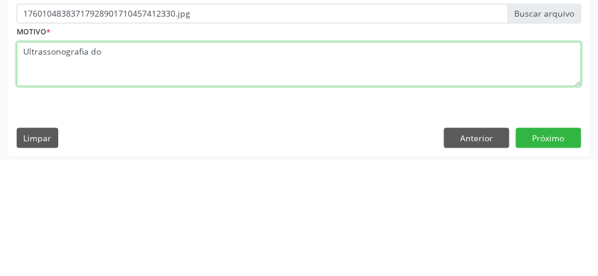
type textarea "Ultrassonografia"
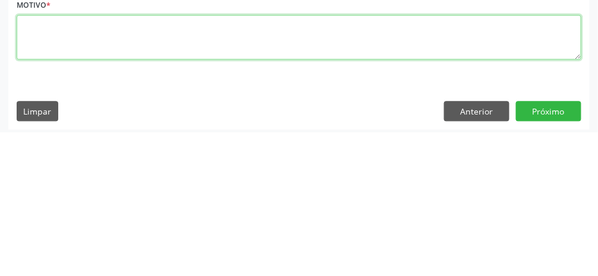
click at [351, 183] on textarea at bounding box center [299, 181] width 565 height 45
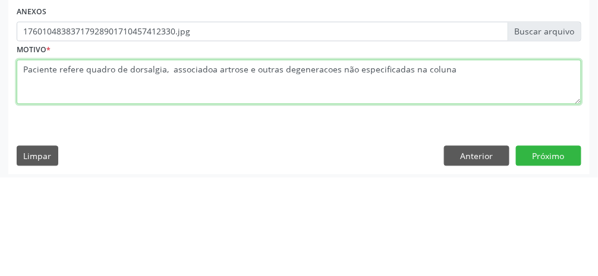
type textarea "Paciente refere quadro de dorsalgia, associadoa artrose e outras degeneracoes n…"
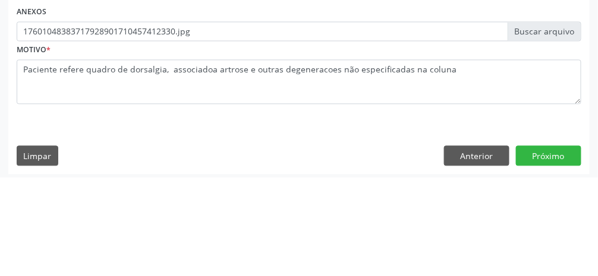
click at [357, 134] on label "17601048383717928901710457412330.jpg" at bounding box center [299, 131] width 565 height 20
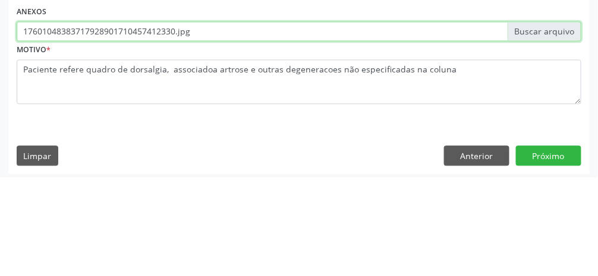
click at [357, 134] on input "17601048383717928901710457412330.jpg" at bounding box center [299, 131] width 565 height 20
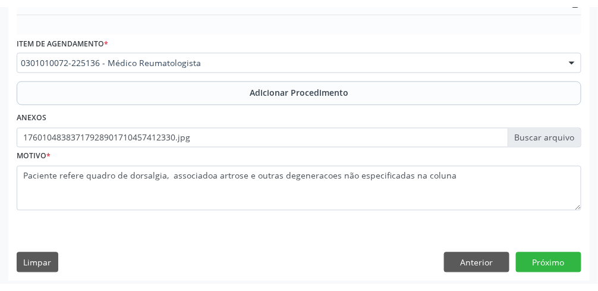
scroll to position [442, 0]
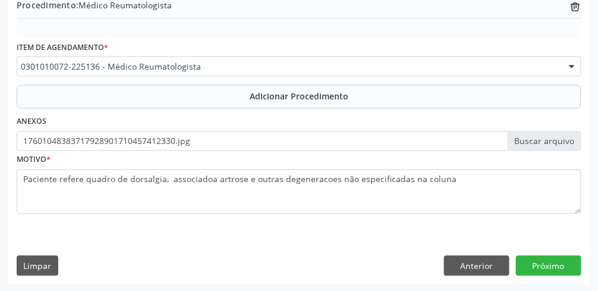
type input "C:\fakepath\1760105921806422503065260765093.jpg"
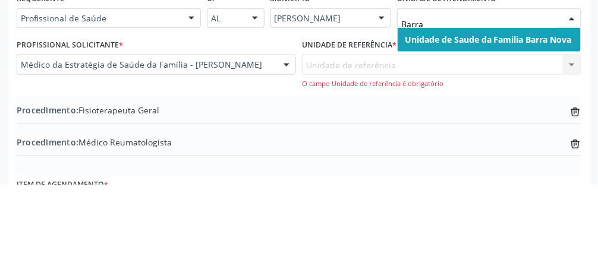
scroll to position [213, 0]
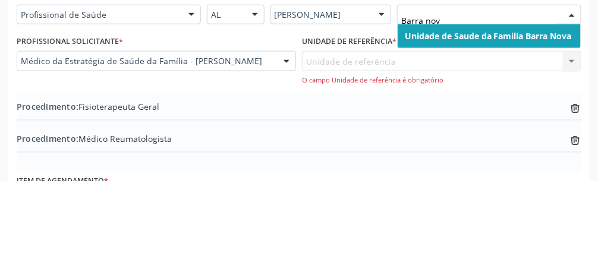
type input "Barra nova"
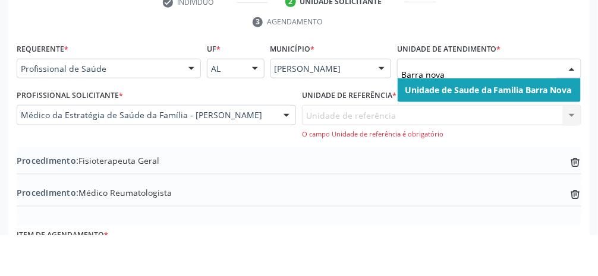
click at [357, 74] on div "check Indivíduo 2 Unidade solicitante 3 Agendamento Essa busca está integrada c…" at bounding box center [298, 273] width 581 height 480
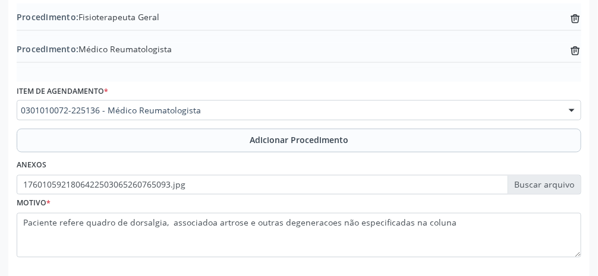
scroll to position [419, 0]
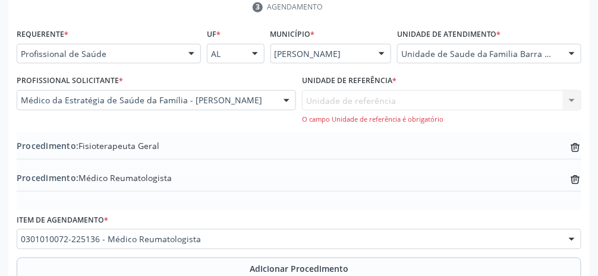
scroll to position [271, 0]
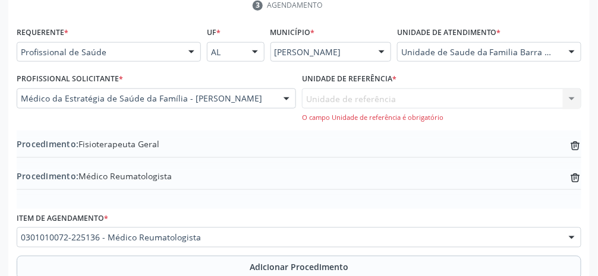
click at [357, 95] on div "Unidade de referência Unidade de Saude da Familia Barra Nova Nenhum resultado e…" at bounding box center [441, 106] width 279 height 34
click at [357, 96] on div "Unidade de referência Unidade de Saude da Familia Barra Nova Nenhum resultado e…" at bounding box center [441, 106] width 279 height 34
click at [357, 98] on div "Unidade de referência Unidade de Saude da Familia Barra Nova Nenhum resultado e…" at bounding box center [441, 106] width 279 height 34
click at [357, 90] on div "Unidade de referência Unidade de Saude da Familia Barra Nova Nenhum resultado e…" at bounding box center [441, 106] width 279 height 34
click at [357, 114] on div "O campo Unidade de referência é obrigatório" at bounding box center [441, 118] width 279 height 10
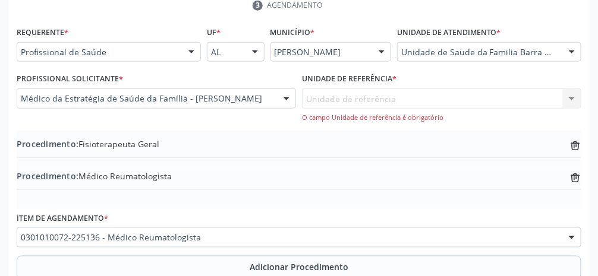
click at [357, 89] on div "Unidade de referência Unidade de Saude da Familia Barra Nova Nenhum resultado e…" at bounding box center [441, 106] width 279 height 34
click at [357, 98] on div "Unidade de referência Unidade de Saude da Familia Barra Nova Nenhum resultado e…" at bounding box center [441, 106] width 279 height 34
click at [357, 94] on div "Unidade de referência Unidade de Saude da Familia Barra Nova Nenhum resultado e…" at bounding box center [441, 106] width 279 height 34
click at [357, 99] on div "Unidade de referência Unidade de Saude da Familia Barra Nova Nenhum resultado e…" at bounding box center [441, 106] width 279 height 34
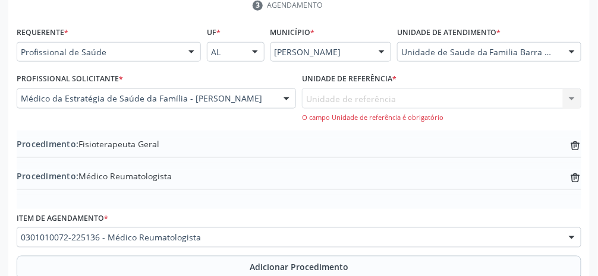
click at [357, 100] on div "Unidade de referência Unidade de Saude da Familia Barra Nova Nenhum resultado e…" at bounding box center [441, 106] width 279 height 34
click at [357, 98] on div "Unidade de referência Unidade de Saude da Familia Barra Nova Nenhum resultado e…" at bounding box center [441, 106] width 279 height 34
click at [357, 95] on div "Unidade de referência Unidade de Saude da Familia Barra Nova Nenhum resultado e…" at bounding box center [441, 106] width 279 height 34
click at [357, 89] on div "Unidade de referência Unidade de Saude da Familia Barra Nova Nenhum resultado e…" at bounding box center [441, 106] width 279 height 34
click at [357, 92] on div "Unidade de referência Unidade de Saude da Familia Barra Nova Nenhum resultado e…" at bounding box center [441, 106] width 279 height 34
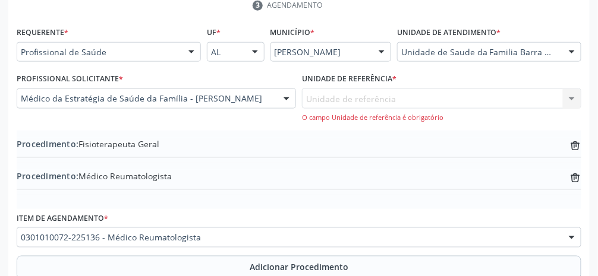
click at [357, 95] on div "Unidade de referência Unidade de Saude da Familia Barra Nova Nenhum resultado e…" at bounding box center [441, 106] width 279 height 34
click at [357, 91] on div "Unidade de referência Unidade de Saude da Familia Barra Nova Nenhum resultado e…" at bounding box center [441, 106] width 279 height 34
click at [357, 97] on div "Unidade de referência Unidade de Saude da Familia Barra Nova Nenhum resultado e…" at bounding box center [441, 106] width 279 height 34
click at [357, 100] on div "Unidade de referência Unidade de Saude da Familia Barra Nova Nenhum resultado e…" at bounding box center [441, 106] width 279 height 34
click at [357, 97] on div "Unidade de referência Unidade de Saude da Familia Barra Nova Nenhum resultado e…" at bounding box center [441, 106] width 279 height 34
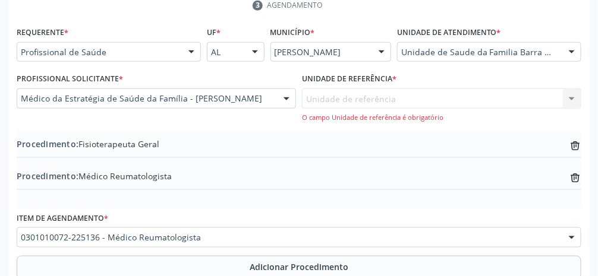
click at [357, 100] on div "Unidade de referência Unidade de Saude da Familia Barra Nova Nenhum resultado e…" at bounding box center [441, 106] width 279 height 34
click at [357, 115] on div "O campo Unidade de referência é obrigatório" at bounding box center [441, 118] width 279 height 10
click at [357, 116] on div "O campo Unidade de referência é obrigatório" at bounding box center [441, 118] width 279 height 10
click at [357, 90] on div "Unidade de referência Unidade de Saude da Familia Barra Nova Nenhum resultado e…" at bounding box center [441, 106] width 279 height 34
click at [357, 89] on div "Unidade de referência Unidade de Saude da Familia Barra Nova Nenhum resultado e…" at bounding box center [441, 106] width 279 height 34
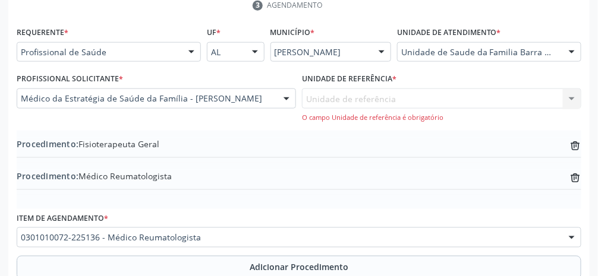
click at [357, 76] on div "Unidade de referência * Unidade de referência Unidade de Saude da Familia Barra…" at bounding box center [441, 96] width 279 height 52
click at [357, 95] on div "Unidade de referência Unidade de Saude da Familia Barra Nova Nenhum resultado e…" at bounding box center [441, 106] width 279 height 34
click at [357, 103] on div "Unidade de referência Unidade de Saude da Familia Barra Nova Nenhum resultado e…" at bounding box center [441, 106] width 279 height 34
click at [357, 89] on div "Unidade de referência Unidade de Saude da Familia Barra Nova Nenhum resultado e…" at bounding box center [441, 106] width 279 height 34
click at [357, 93] on div "Unidade de referência Unidade de Saude da Familia Barra Nova Nenhum resultado e…" at bounding box center [441, 106] width 279 height 34
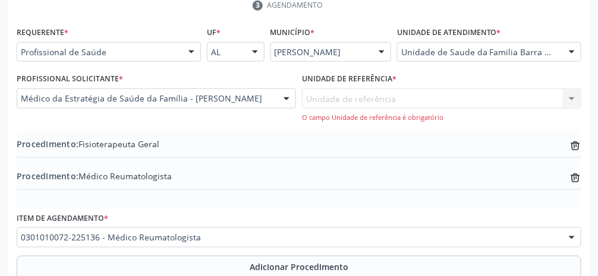
click at [357, 101] on div "Unidade de referência Unidade de Saude da Familia Barra Nova Nenhum resultado e…" at bounding box center [441, 106] width 279 height 34
